Goal: Use online tool/utility: Utilize a website feature to perform a specific function

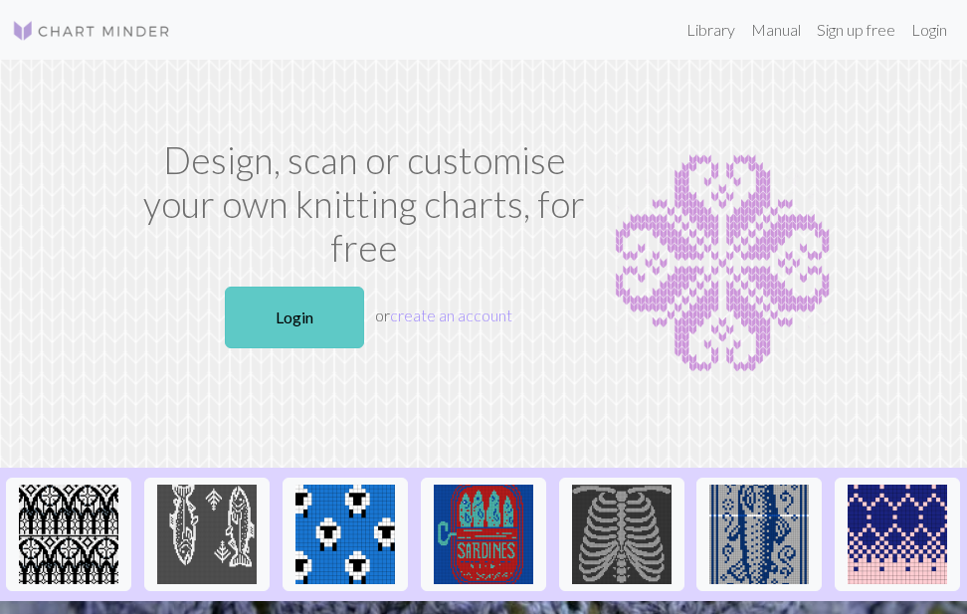
click at [269, 317] on link "Login" at bounding box center [294, 318] width 139 height 62
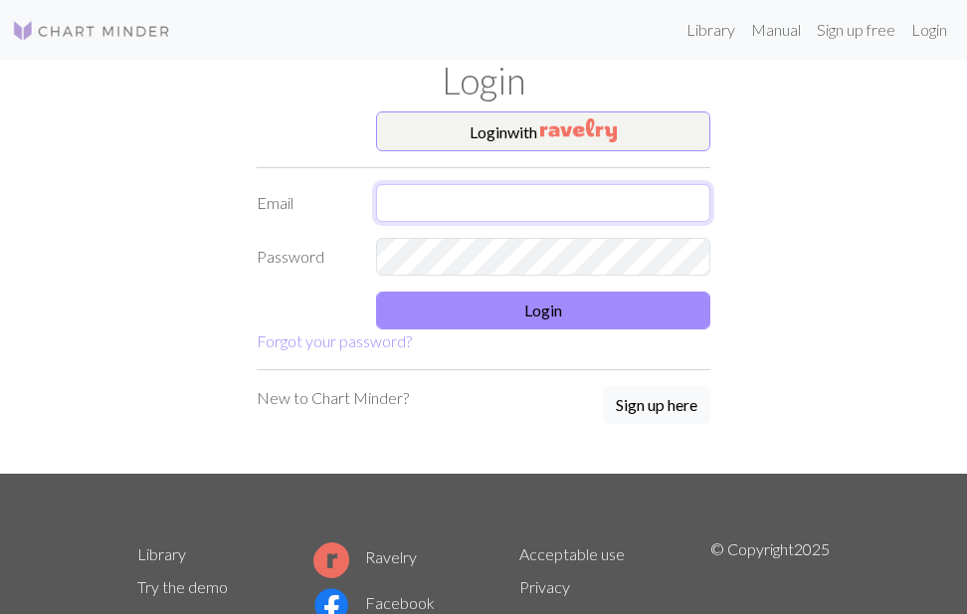
click at [492, 200] on input "text" at bounding box center [543, 203] width 334 height 38
type input "[EMAIL_ADDRESS][DOMAIN_NAME]"
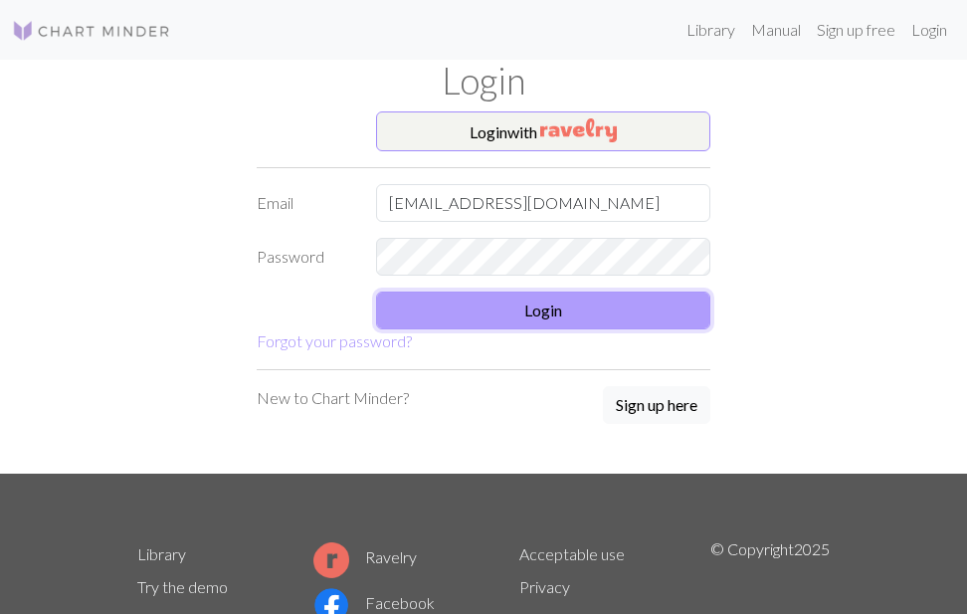
click at [469, 292] on button "Login" at bounding box center [543, 311] width 334 height 38
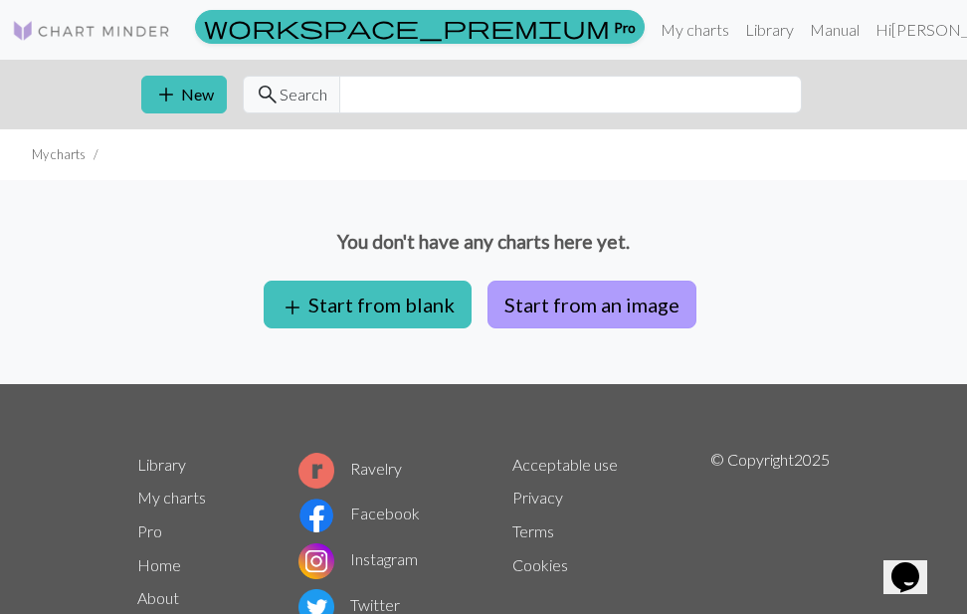
click at [546, 299] on button "Start from an image" at bounding box center [592, 305] width 209 height 48
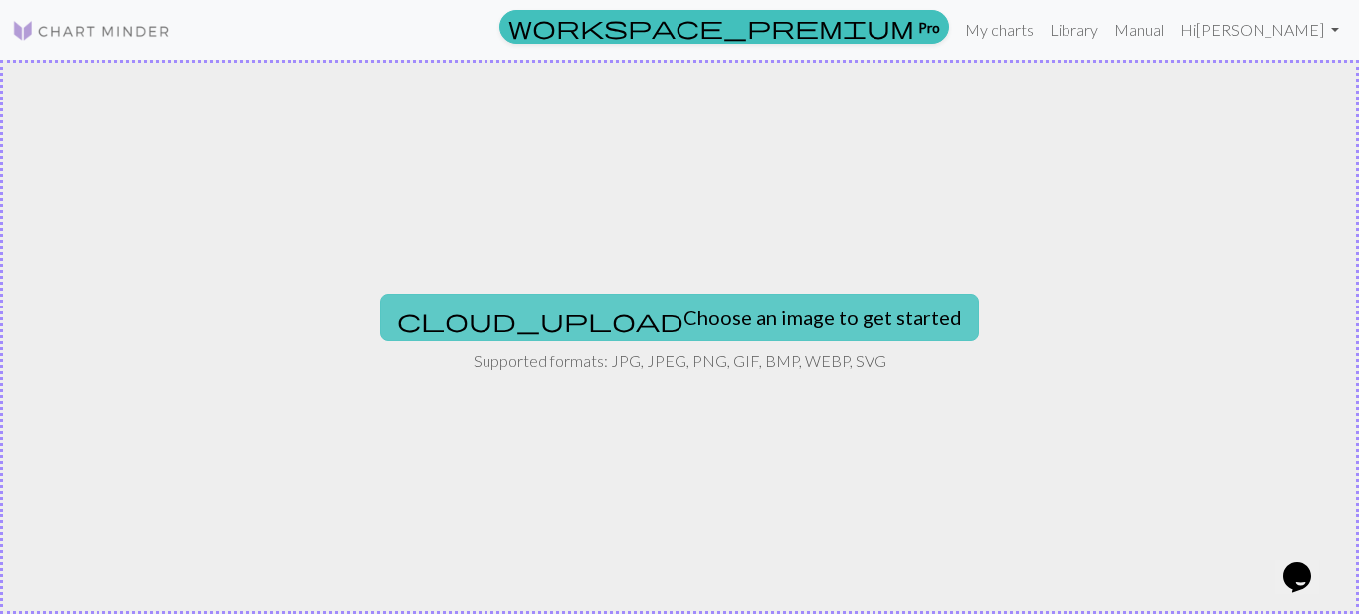
click at [746, 329] on button "cloud_upload Choose an image to get started" at bounding box center [679, 318] width 599 height 48
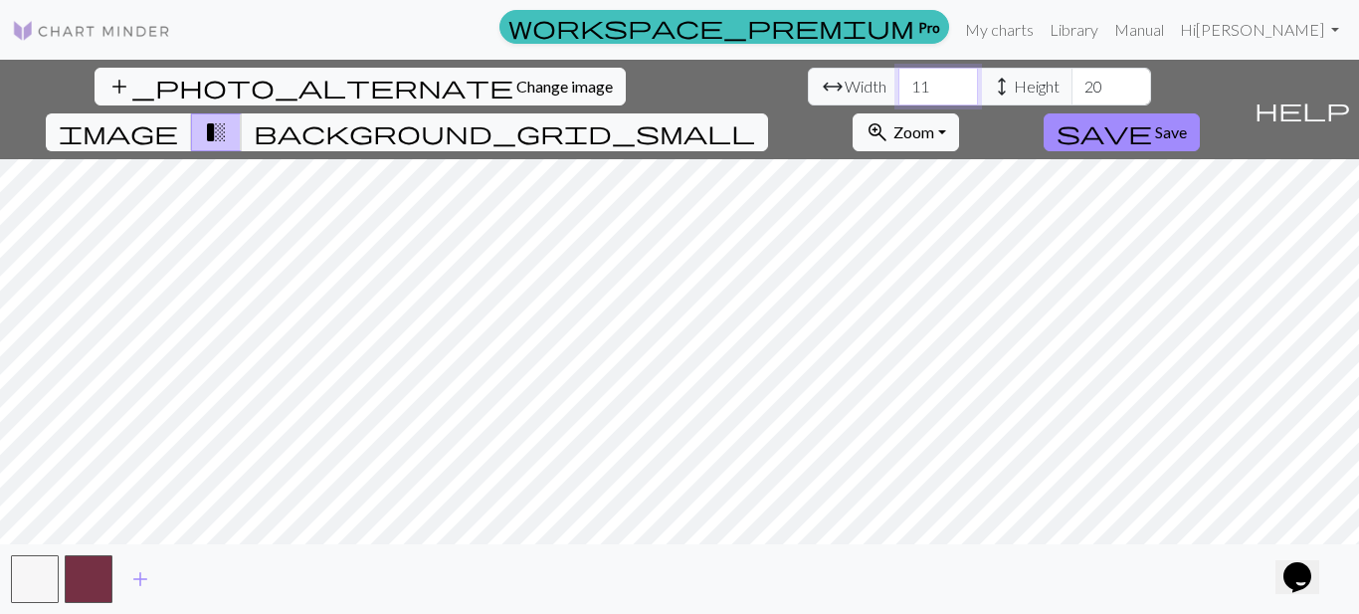
click at [899, 92] on input "11" at bounding box center [939, 87] width 80 height 38
type input "120"
click at [137, 585] on span "add" at bounding box center [140, 579] width 24 height 28
click at [137, 585] on button "button" at bounding box center [142, 579] width 48 height 48
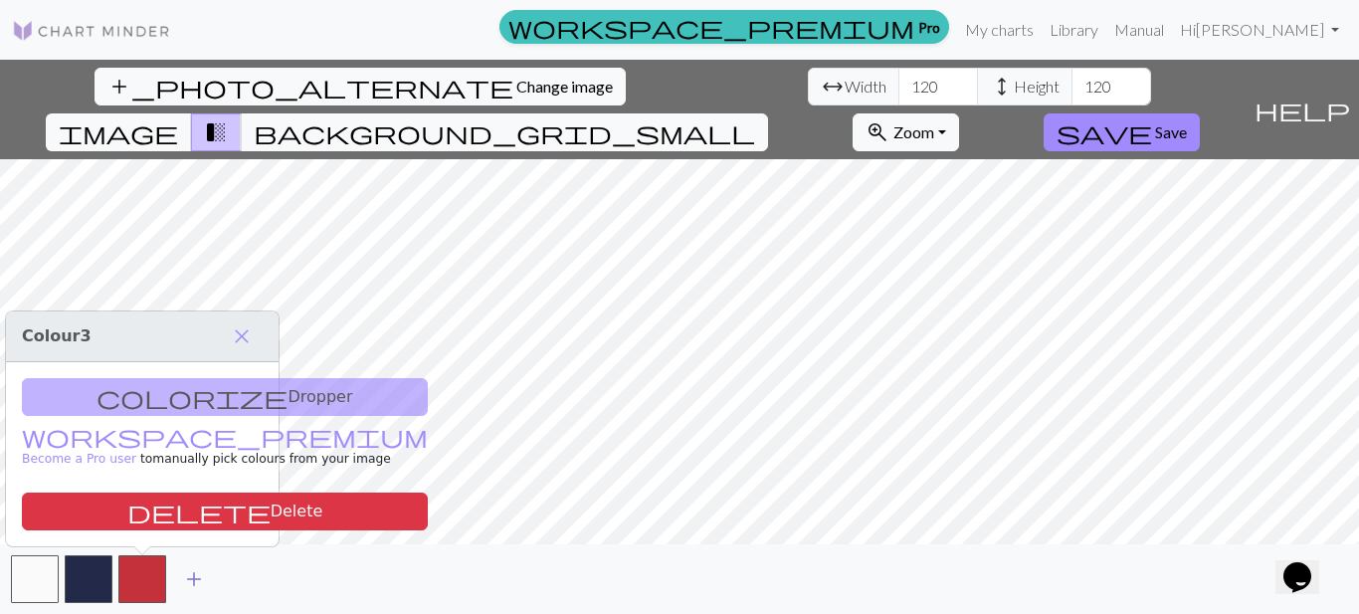
click at [199, 580] on span "add" at bounding box center [194, 579] width 24 height 28
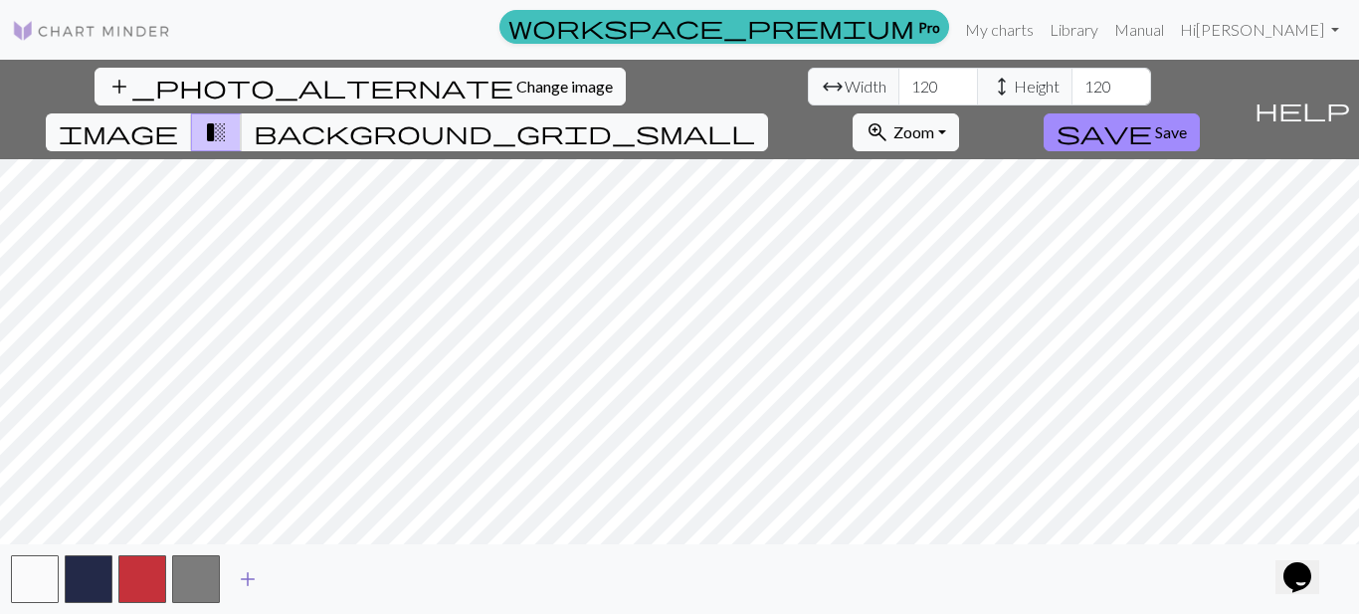
click at [249, 573] on span "add" at bounding box center [248, 579] width 24 height 28
click at [249, 573] on button "button" at bounding box center [250, 579] width 48 height 48
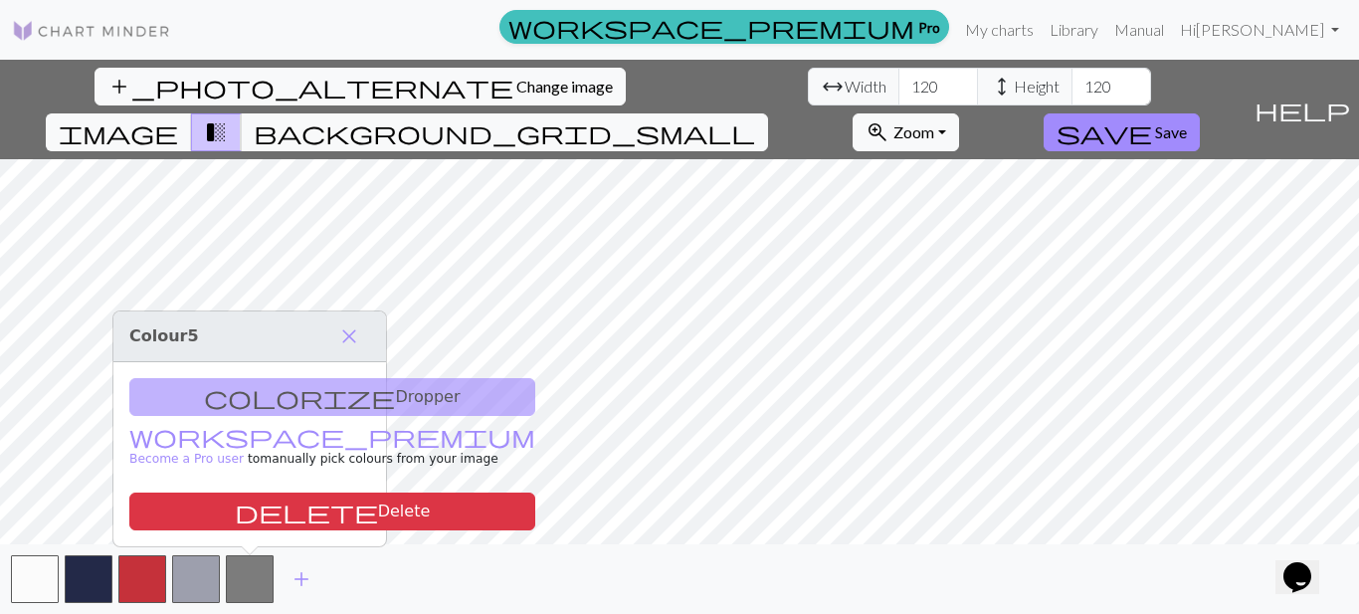
click at [379, 568] on div "add" at bounding box center [679, 579] width 1359 height 70
click at [300, 577] on span "add" at bounding box center [302, 579] width 24 height 28
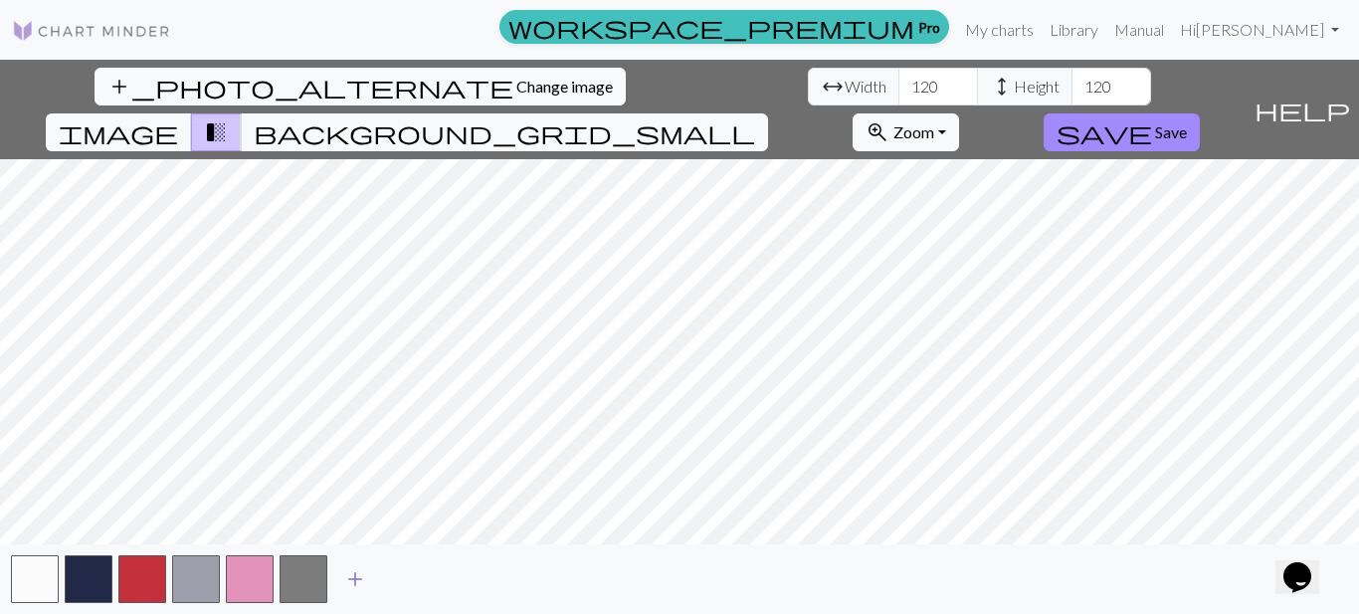
click at [352, 578] on span "add" at bounding box center [355, 579] width 24 height 28
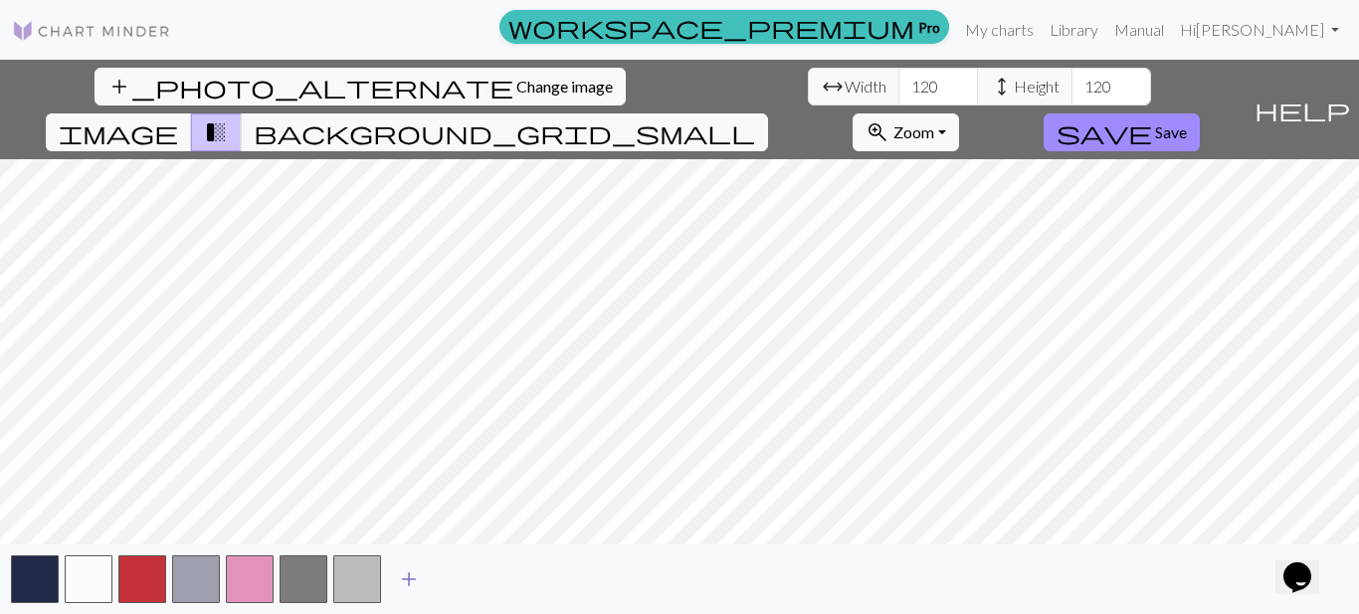
click at [412, 573] on span "add" at bounding box center [409, 579] width 24 height 28
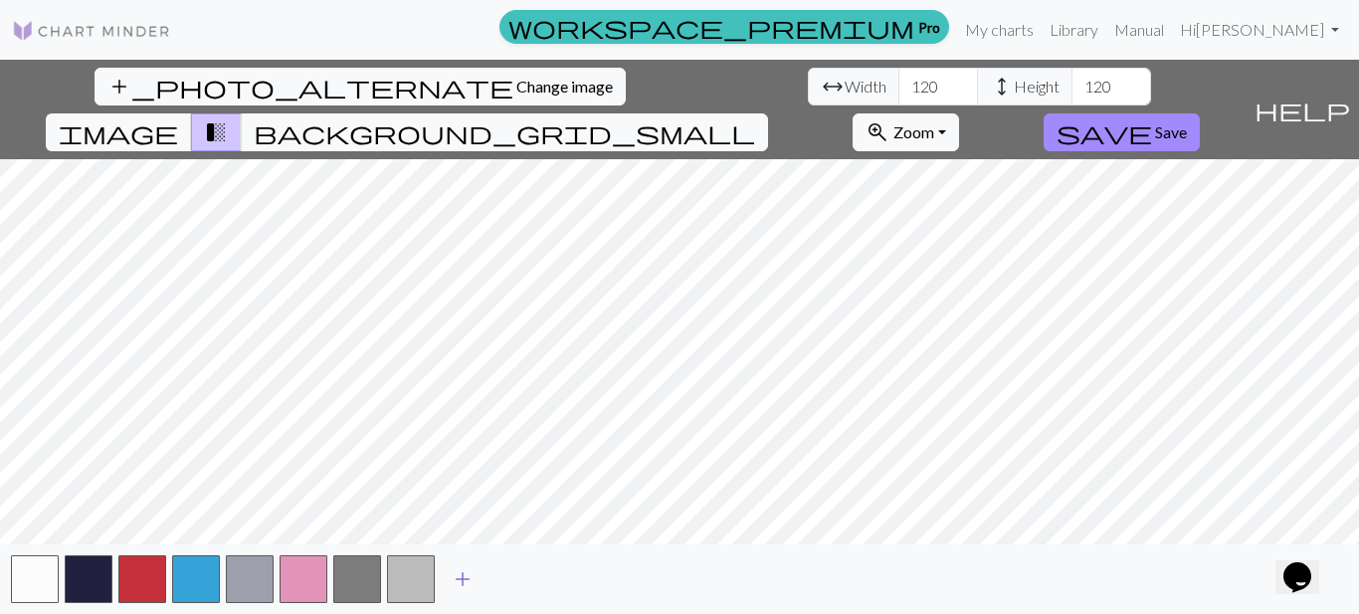
click at [464, 575] on span "add" at bounding box center [463, 579] width 24 height 28
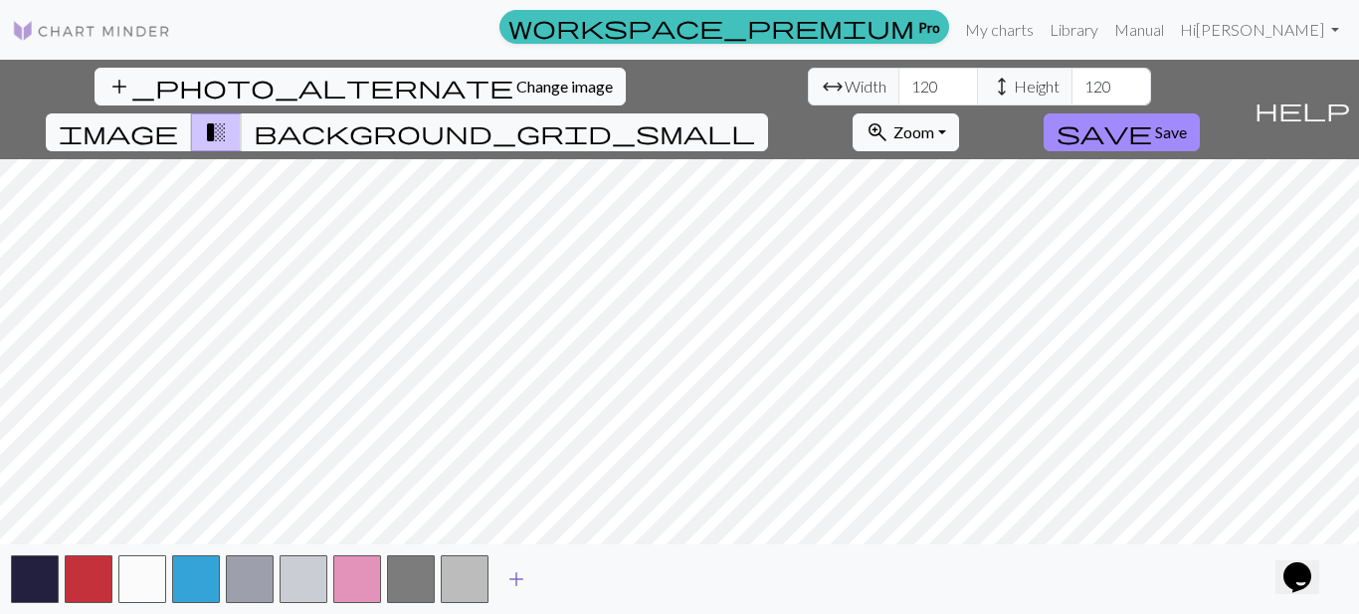
click at [524, 577] on span "add" at bounding box center [516, 579] width 24 height 28
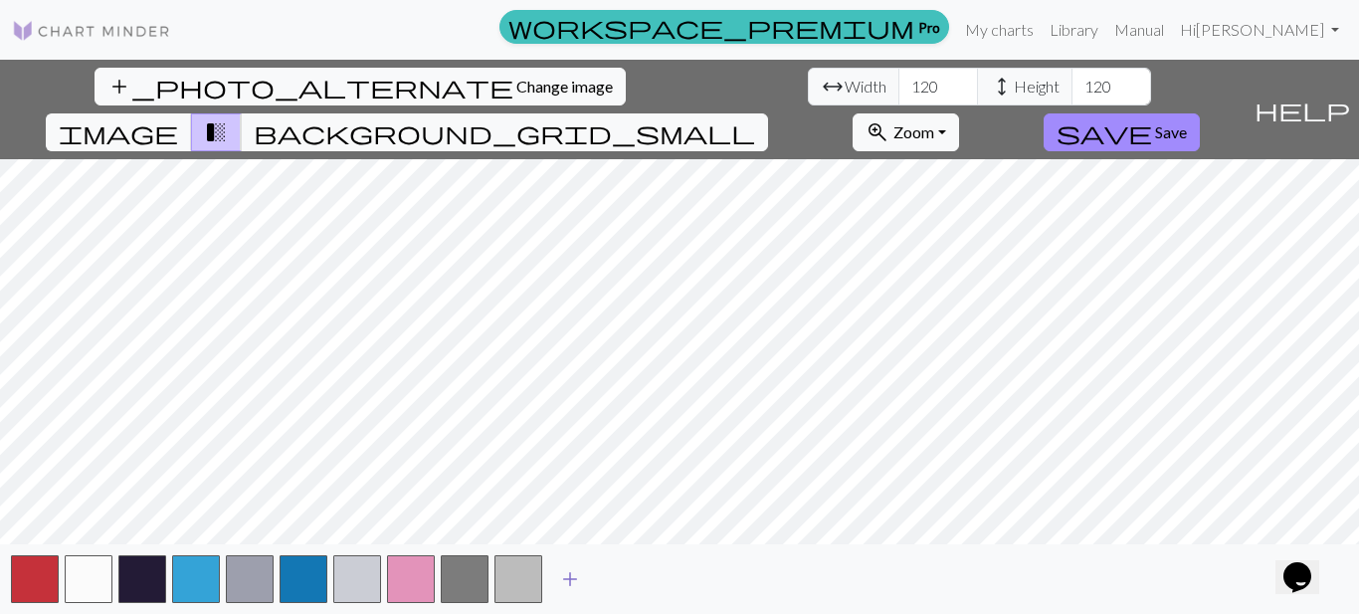
click at [581, 581] on span "add" at bounding box center [570, 579] width 24 height 28
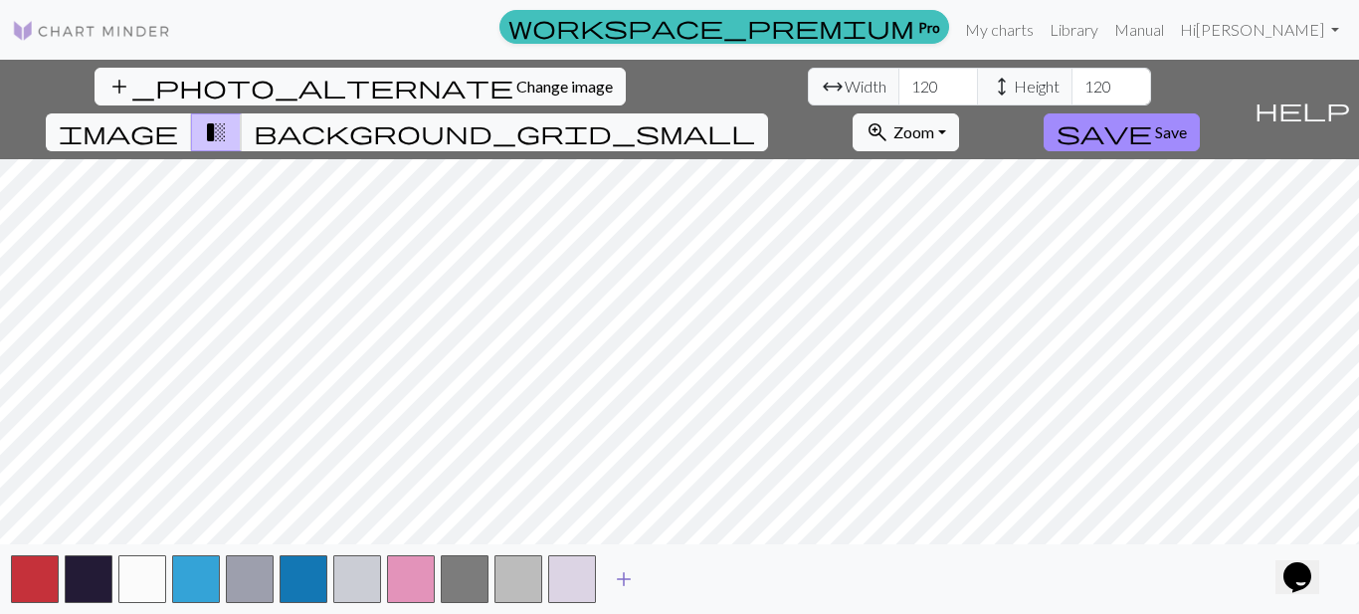
click at [617, 579] on span "add" at bounding box center [624, 579] width 24 height 28
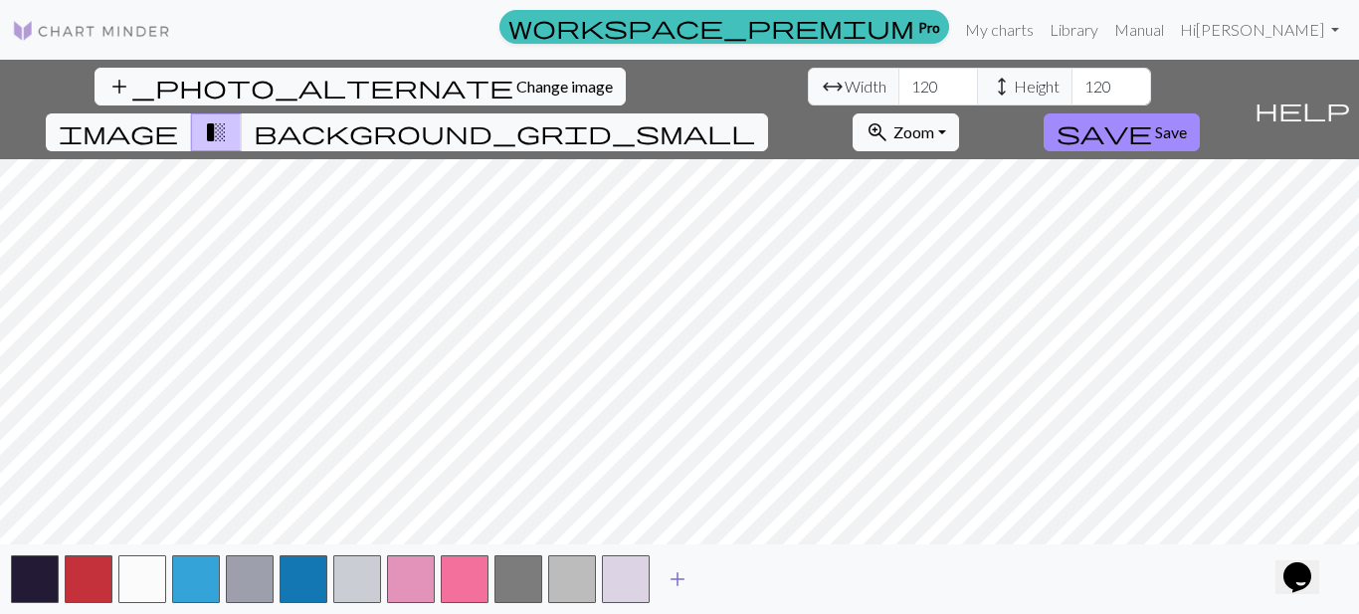
click at [679, 579] on span "add" at bounding box center [678, 579] width 24 height 28
click at [731, 578] on span "add" at bounding box center [731, 579] width 24 height 28
click at [770, 574] on button "add" at bounding box center [785, 579] width 50 height 38
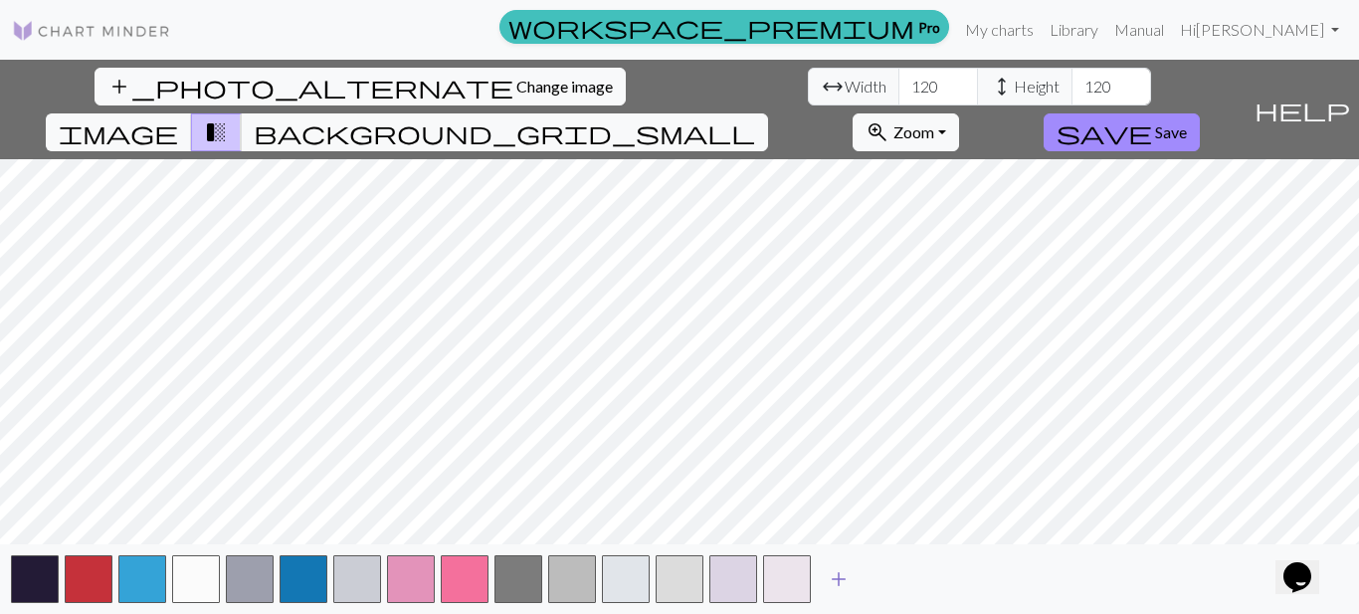
click at [843, 573] on span "add" at bounding box center [839, 579] width 24 height 28
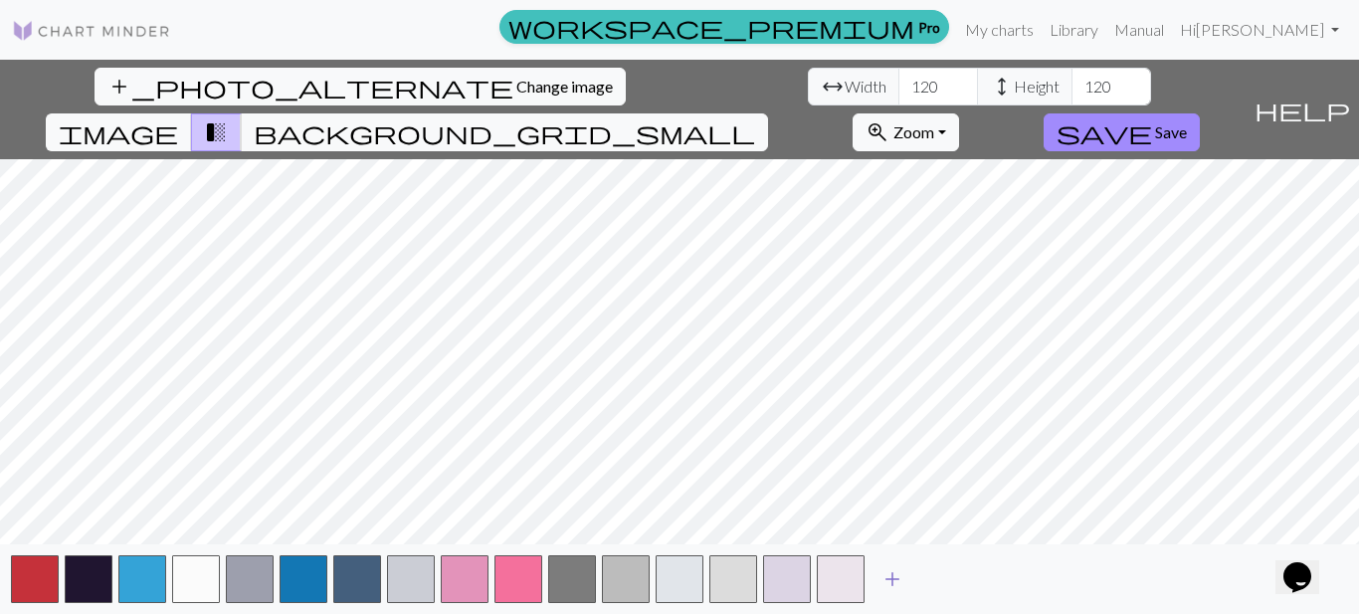
click at [891, 581] on span "add" at bounding box center [893, 579] width 24 height 28
click at [951, 574] on span "add" at bounding box center [946, 579] width 24 height 28
click at [966, 578] on span "add" at bounding box center [1000, 579] width 24 height 28
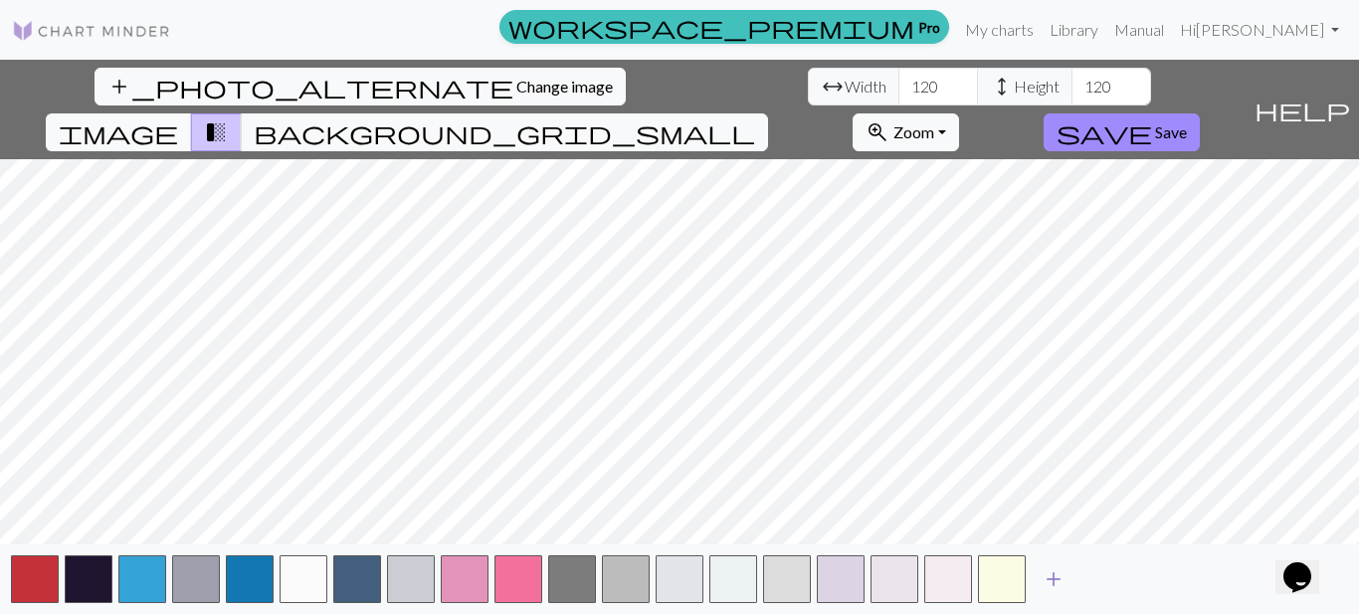
click at [966, 574] on span "add" at bounding box center [1054, 579] width 24 height 28
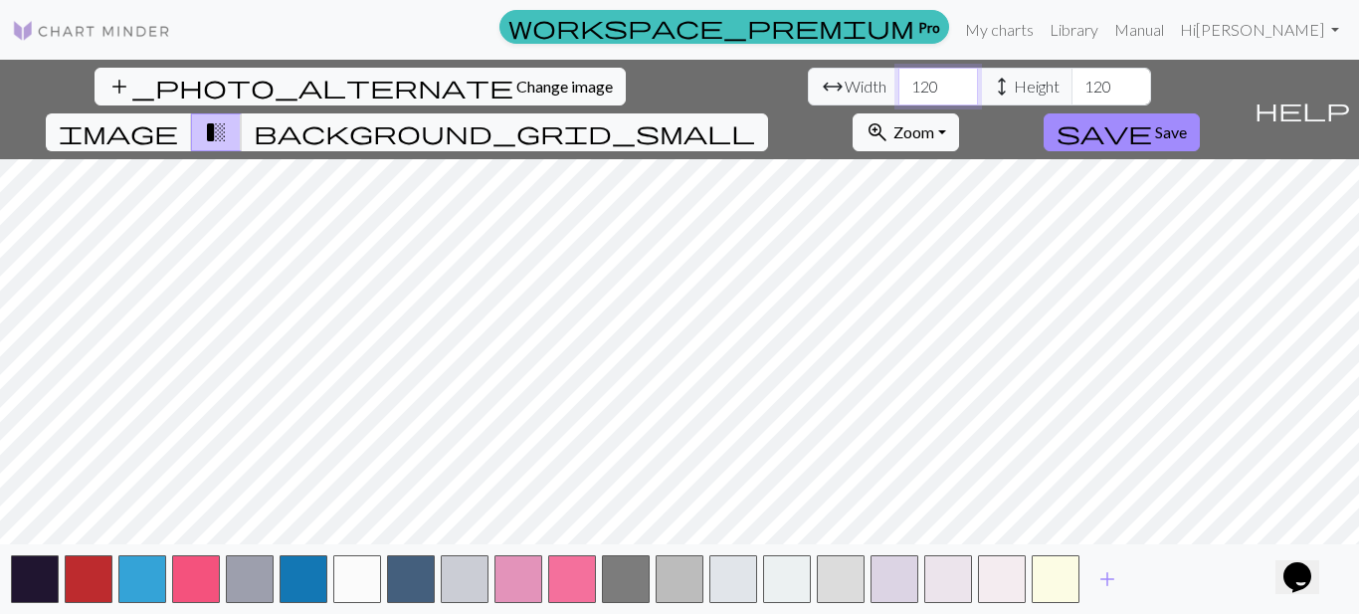
click at [899, 88] on input "120" at bounding box center [939, 87] width 80 height 38
click at [899, 89] on input "120" at bounding box center [939, 87] width 80 height 38
type input "1"
type input "60"
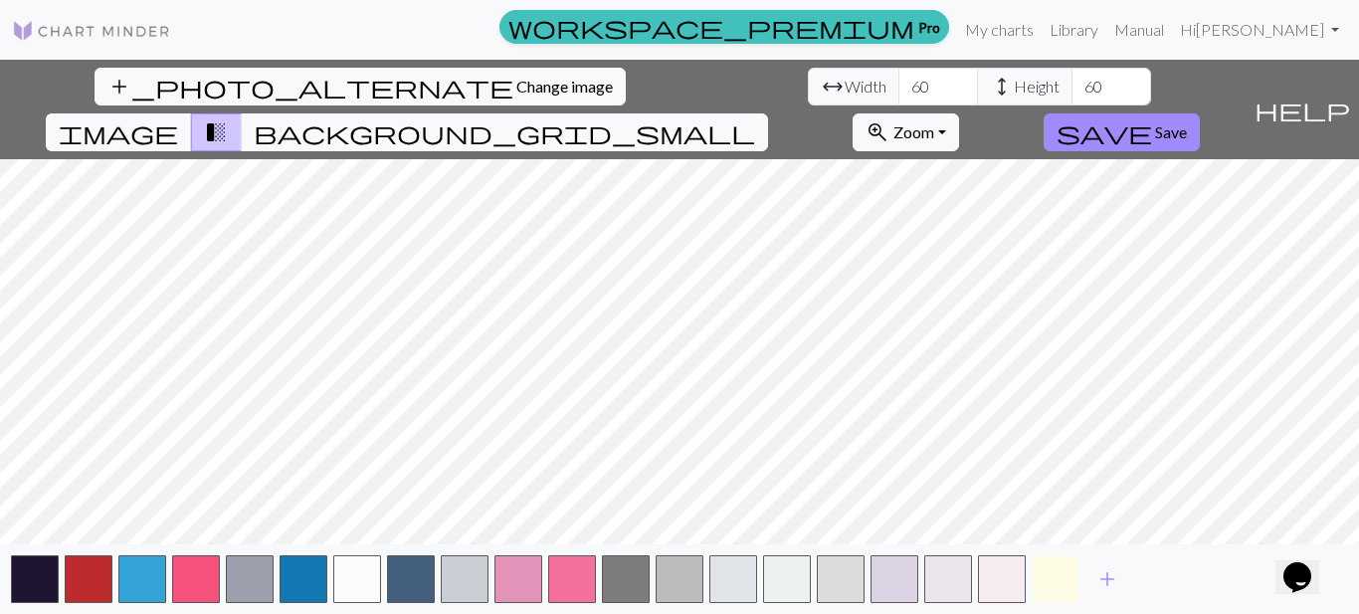
click at [966, 594] on button "button" at bounding box center [1056, 579] width 48 height 48
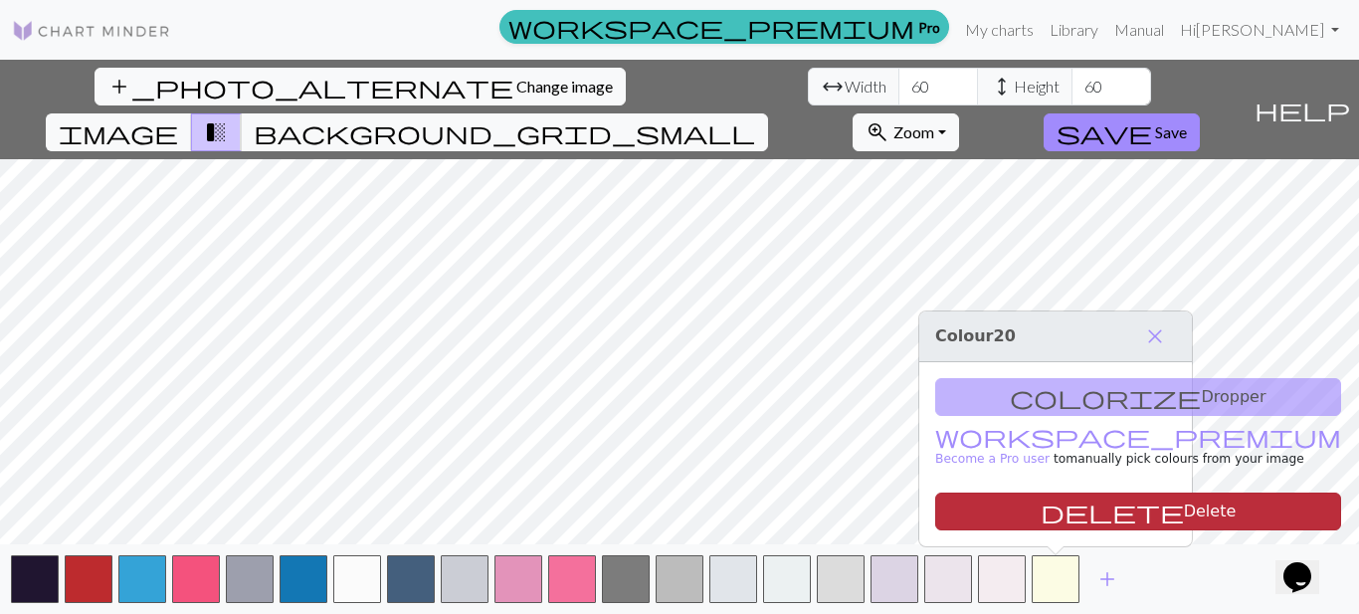
click at [966, 503] on button "delete Delete" at bounding box center [1138, 512] width 406 height 38
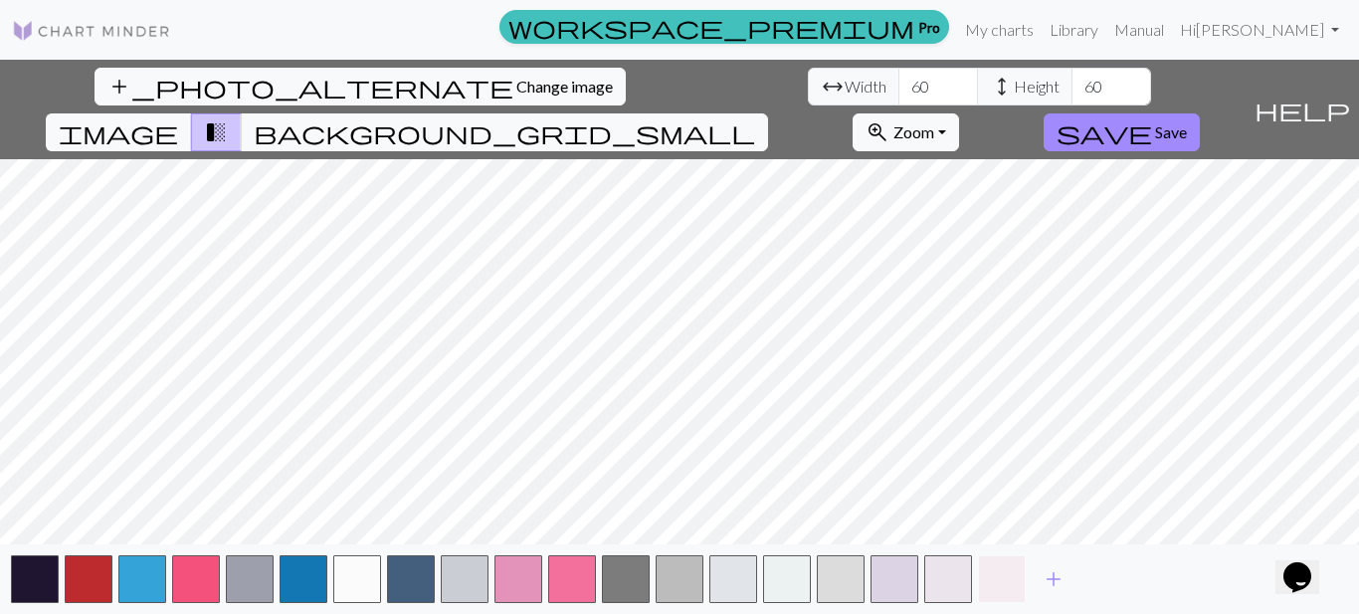
click at [966, 592] on button "button" at bounding box center [1002, 579] width 48 height 48
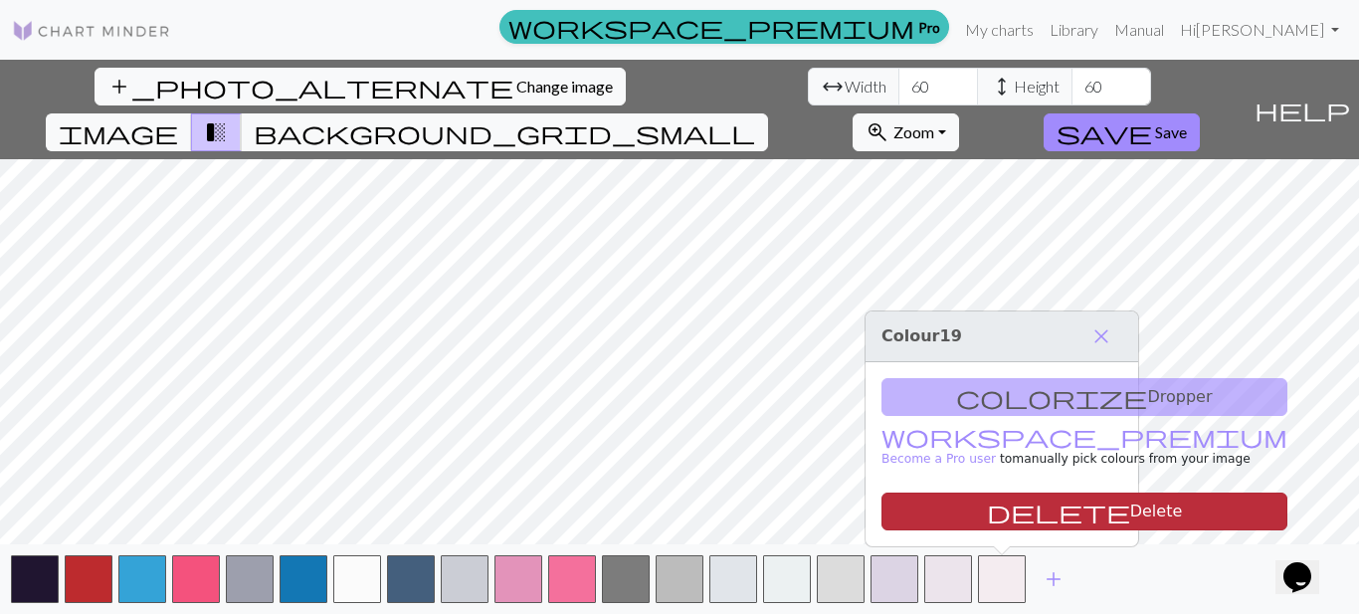
click at [966, 515] on button "delete Delete" at bounding box center [1085, 512] width 406 height 38
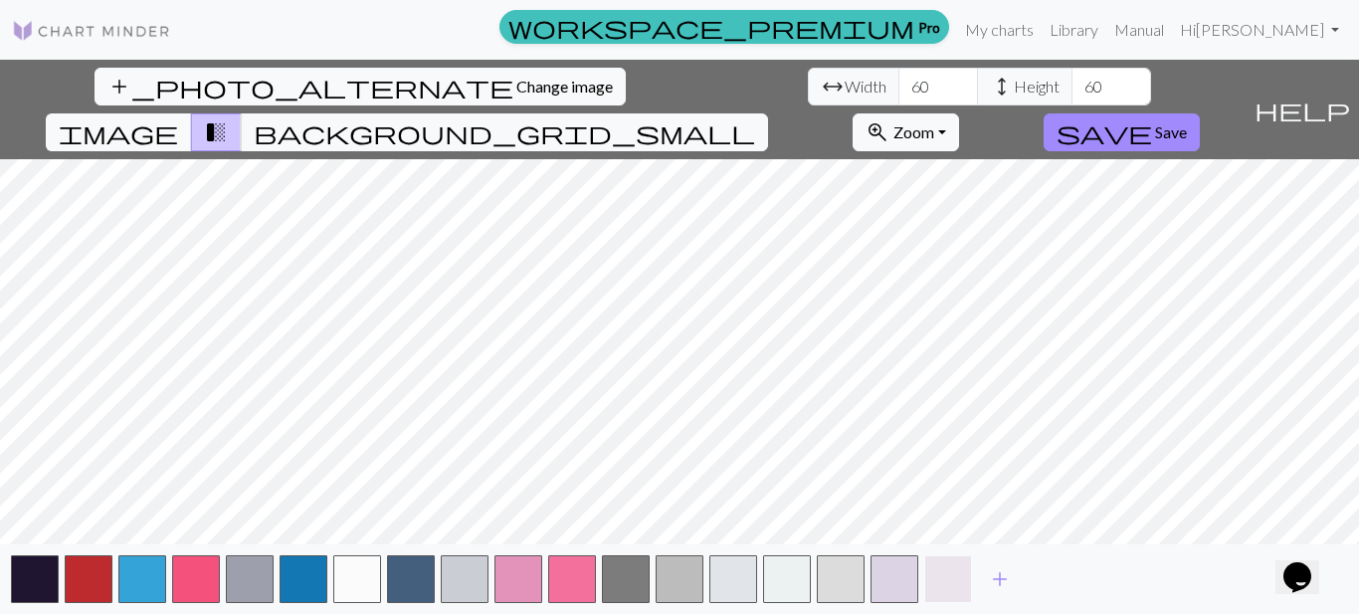
click at [956, 582] on button "button" at bounding box center [948, 579] width 48 height 48
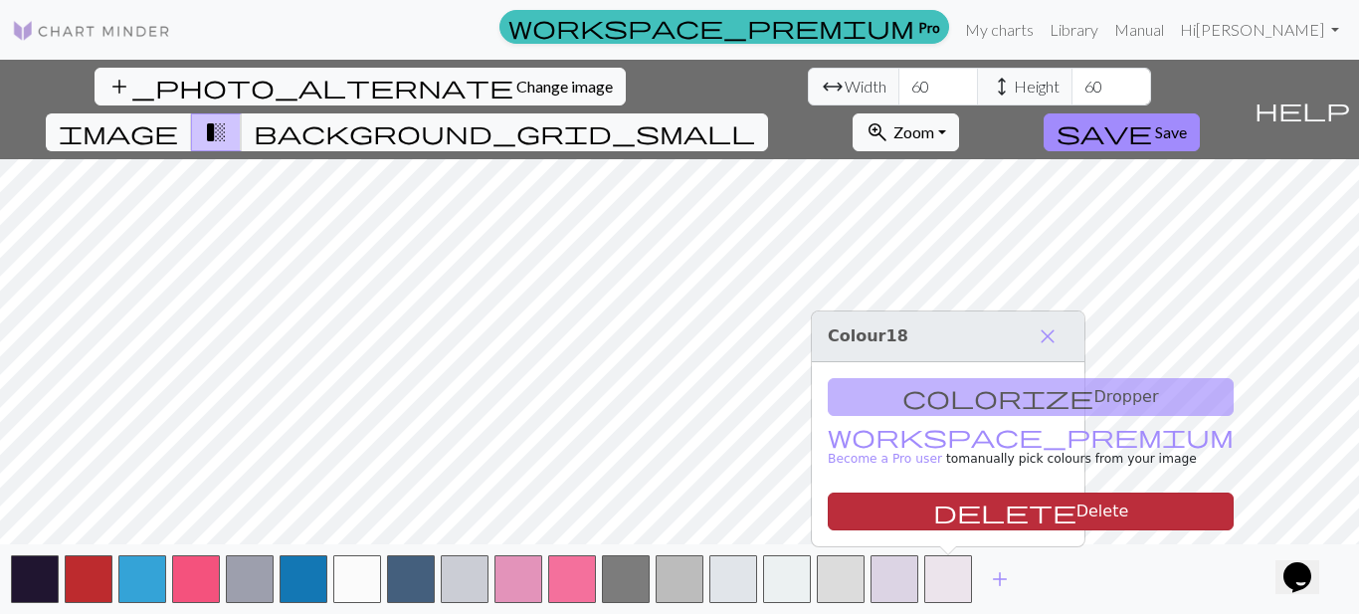
click at [955, 504] on button "delete Delete" at bounding box center [1031, 512] width 406 height 38
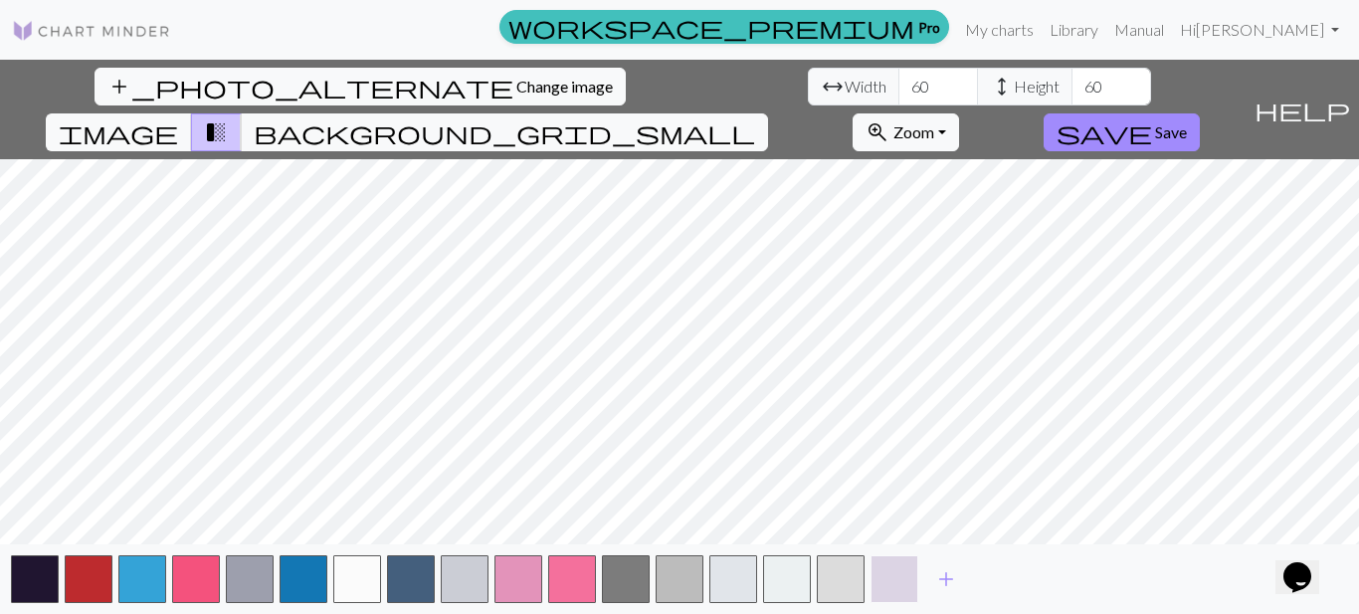
click at [906, 591] on button "button" at bounding box center [895, 579] width 48 height 48
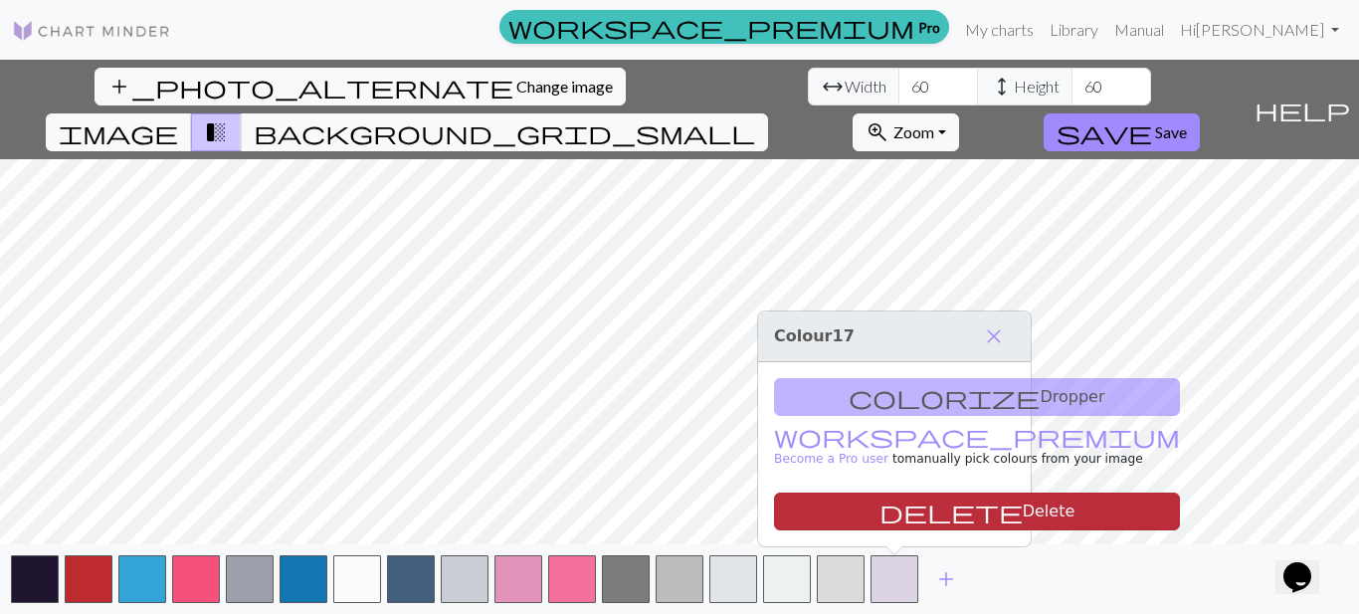
click at [902, 511] on button "delete Delete" at bounding box center [977, 512] width 406 height 38
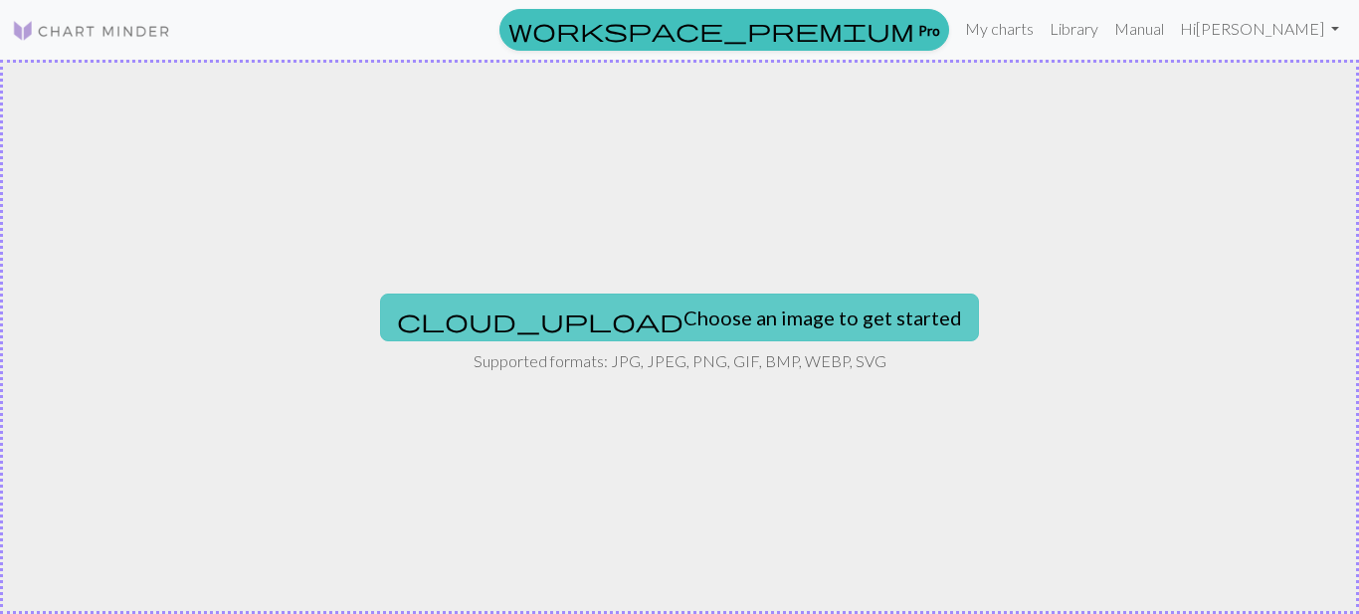
click at [571, 336] on button "cloud_upload Choose an image to get started" at bounding box center [679, 318] width 599 height 48
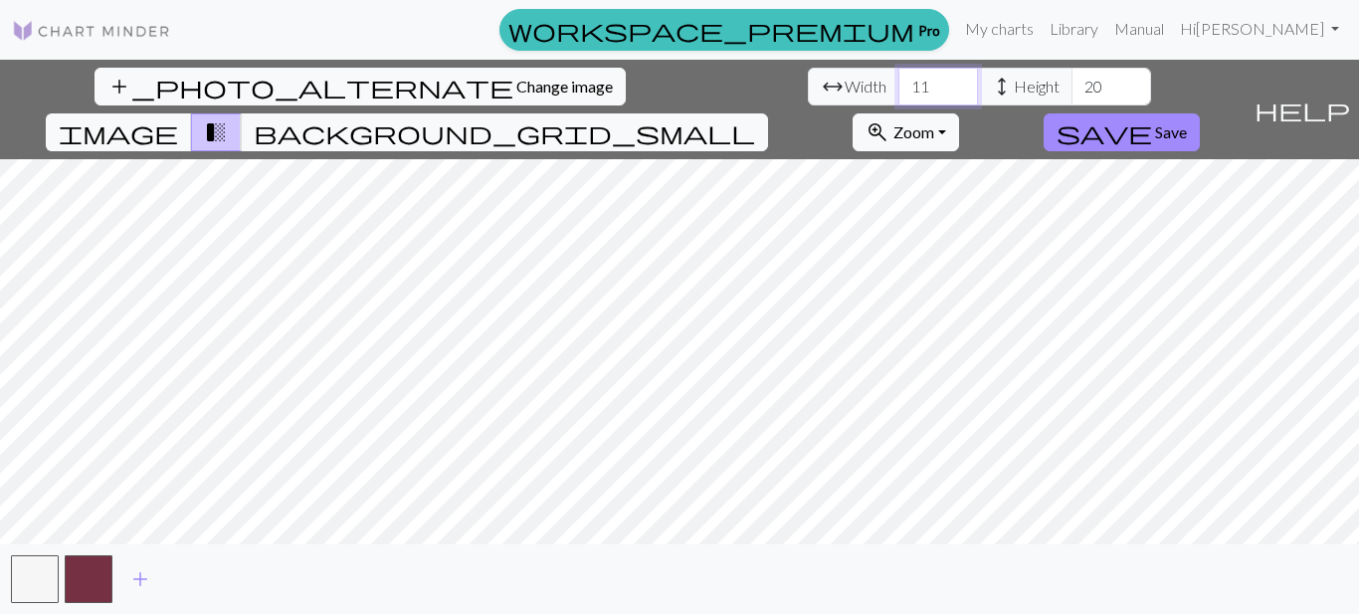
click at [899, 89] on input "11" at bounding box center [939, 87] width 80 height 38
type input "1"
type input "60"
click at [134, 574] on span "add" at bounding box center [140, 579] width 24 height 28
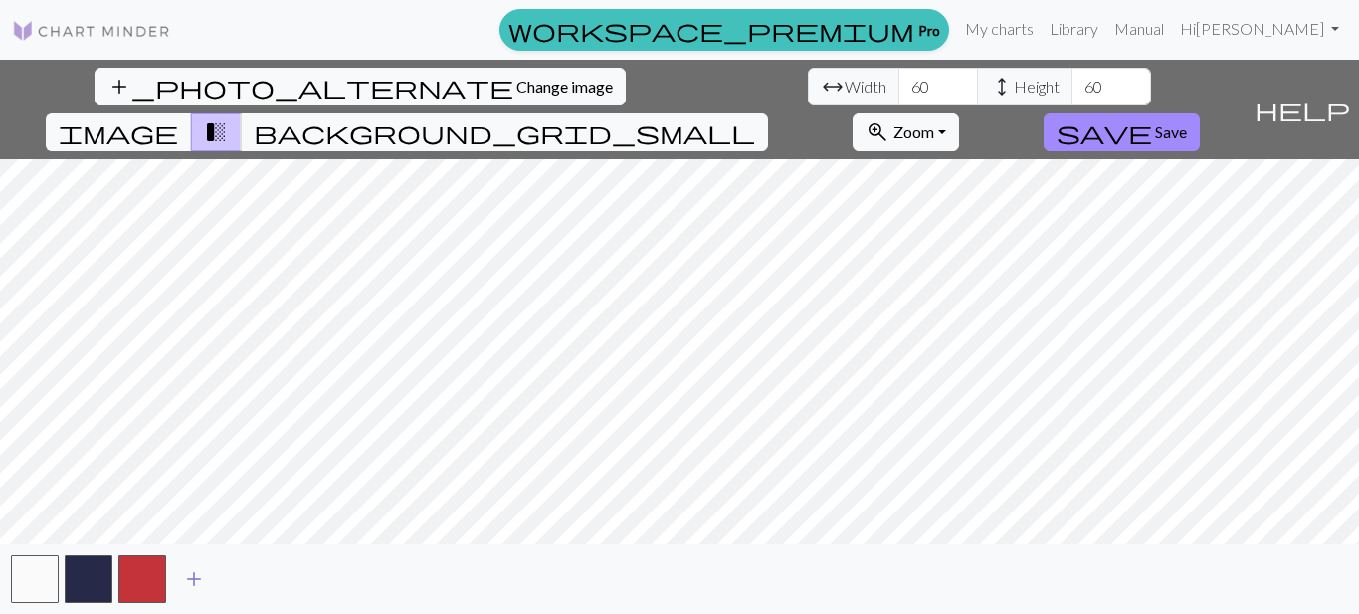
click at [192, 596] on button "add" at bounding box center [194, 579] width 50 height 38
click at [247, 571] on span "add" at bounding box center [248, 579] width 24 height 28
click at [247, 571] on button "button" at bounding box center [250, 579] width 48 height 48
click at [297, 581] on span "add" at bounding box center [302, 579] width 24 height 28
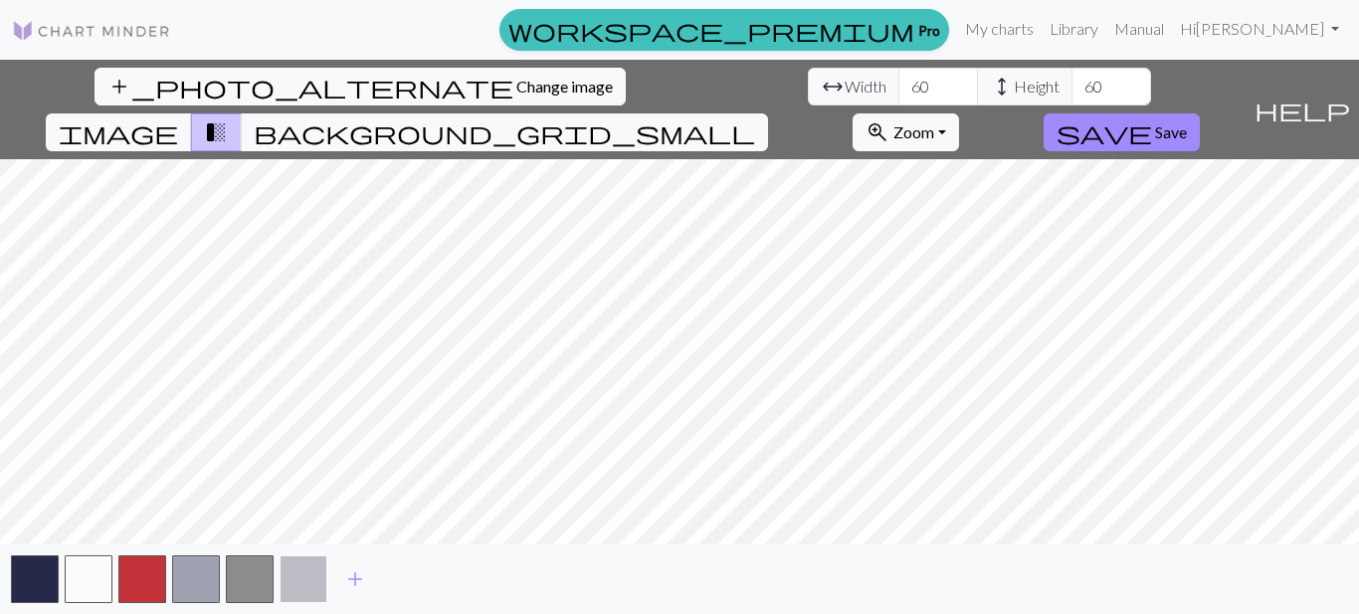
click at [319, 585] on button "button" at bounding box center [304, 579] width 48 height 48
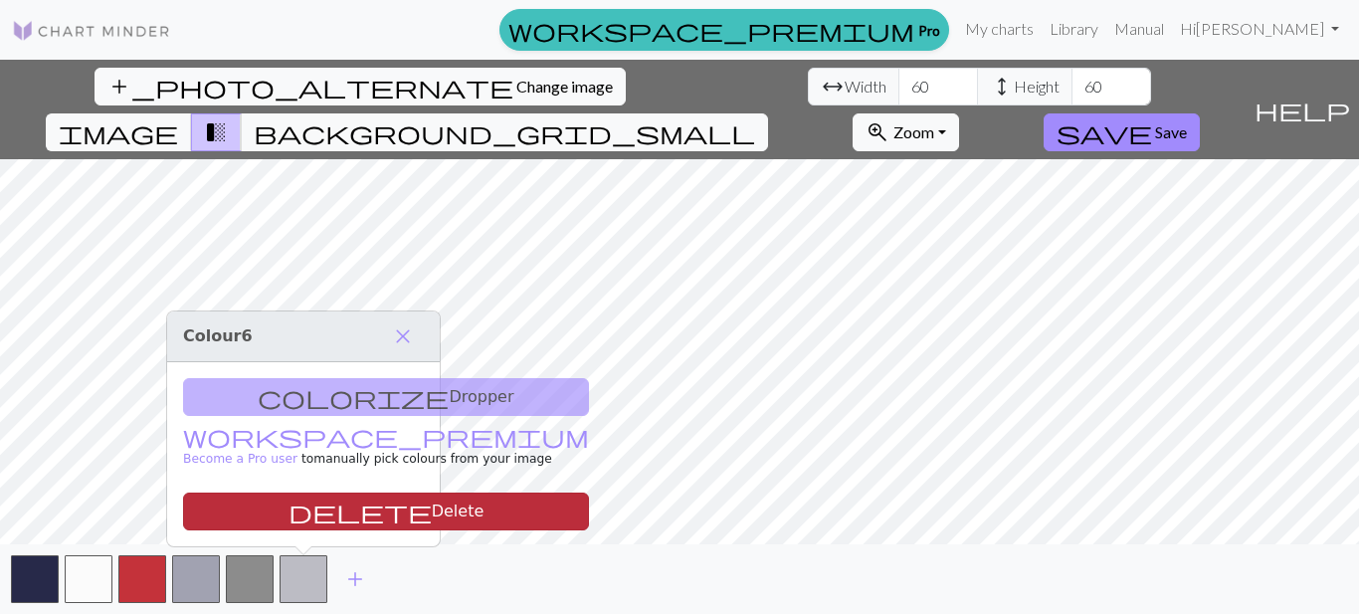
click at [364, 506] on button "delete Delete" at bounding box center [386, 512] width 406 height 38
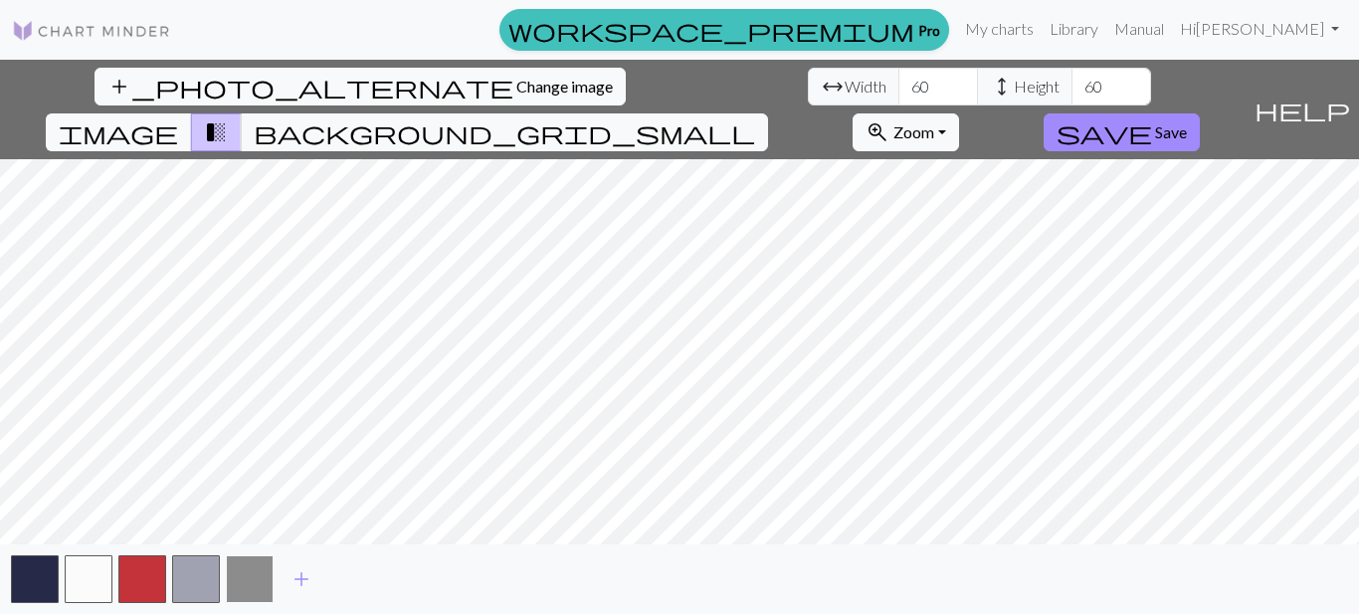
click at [250, 572] on button "button" at bounding box center [250, 579] width 48 height 48
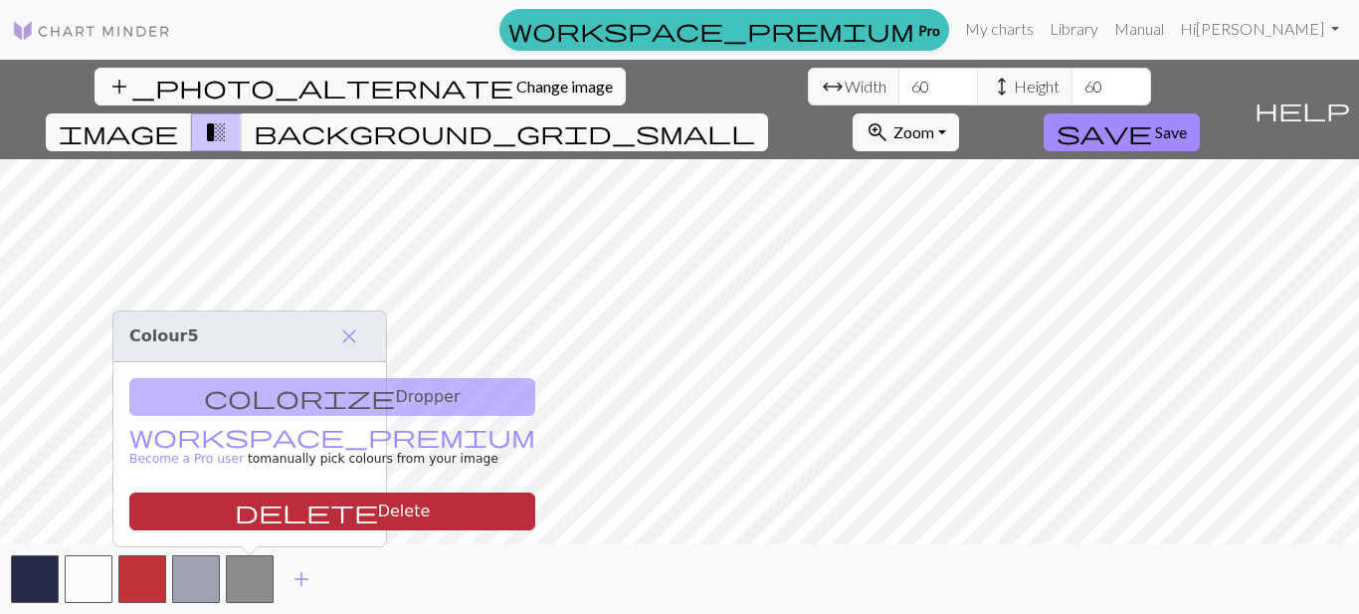
drag, startPoint x: 250, startPoint y: 572, endPoint x: 288, endPoint y: 508, distance: 74.1
click at [288, 508] on body "This website uses cookies to ensure you get the best experience on our website.…" at bounding box center [679, 307] width 1359 height 614
click at [288, 508] on button "delete Delete" at bounding box center [332, 512] width 406 height 38
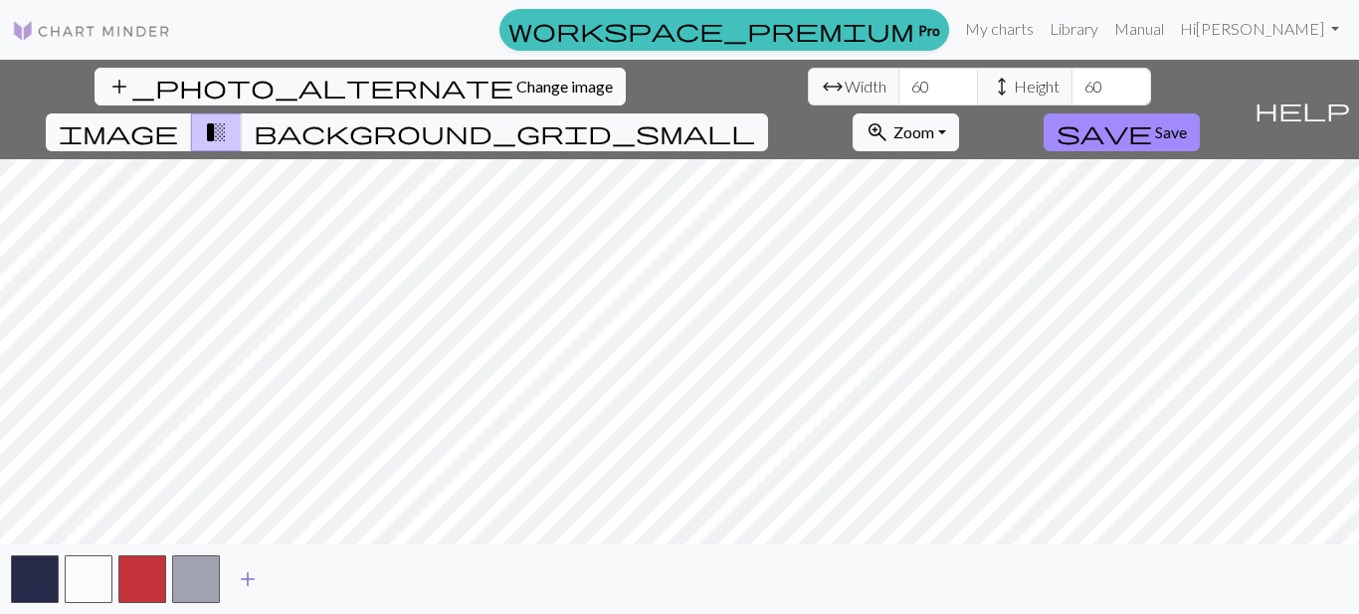
click at [259, 574] on span "add" at bounding box center [248, 579] width 24 height 28
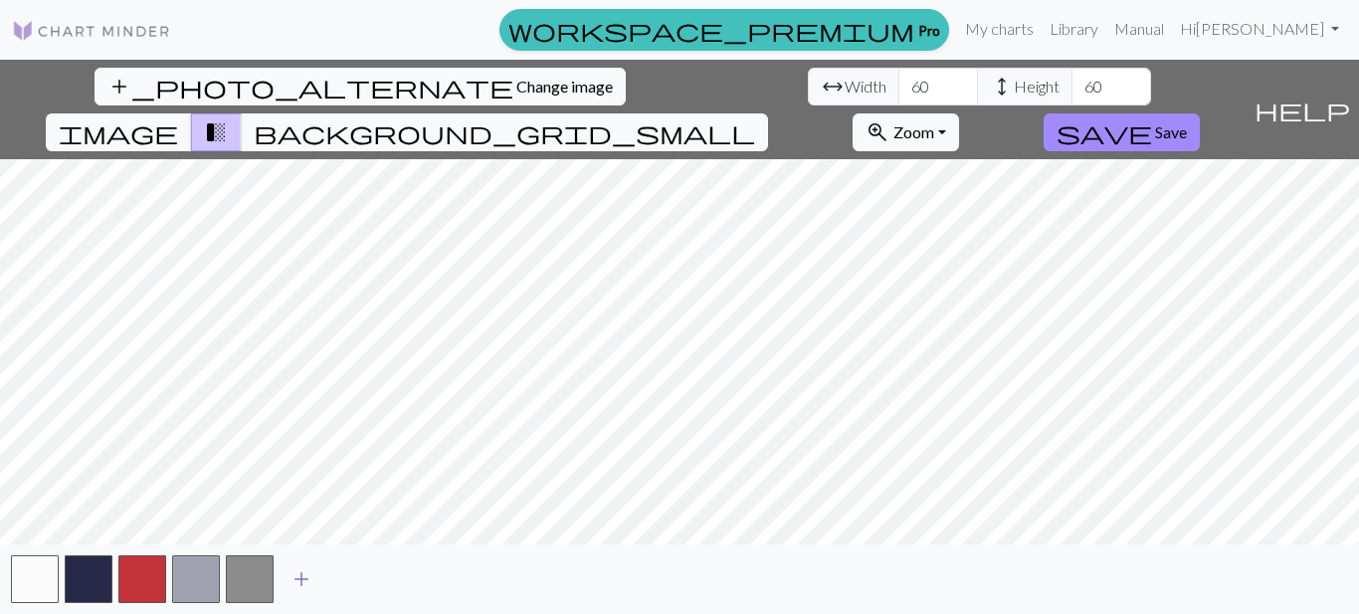
click at [302, 578] on span "add" at bounding box center [302, 579] width 24 height 28
